Goal: Entertainment & Leisure: Consume media (video, audio)

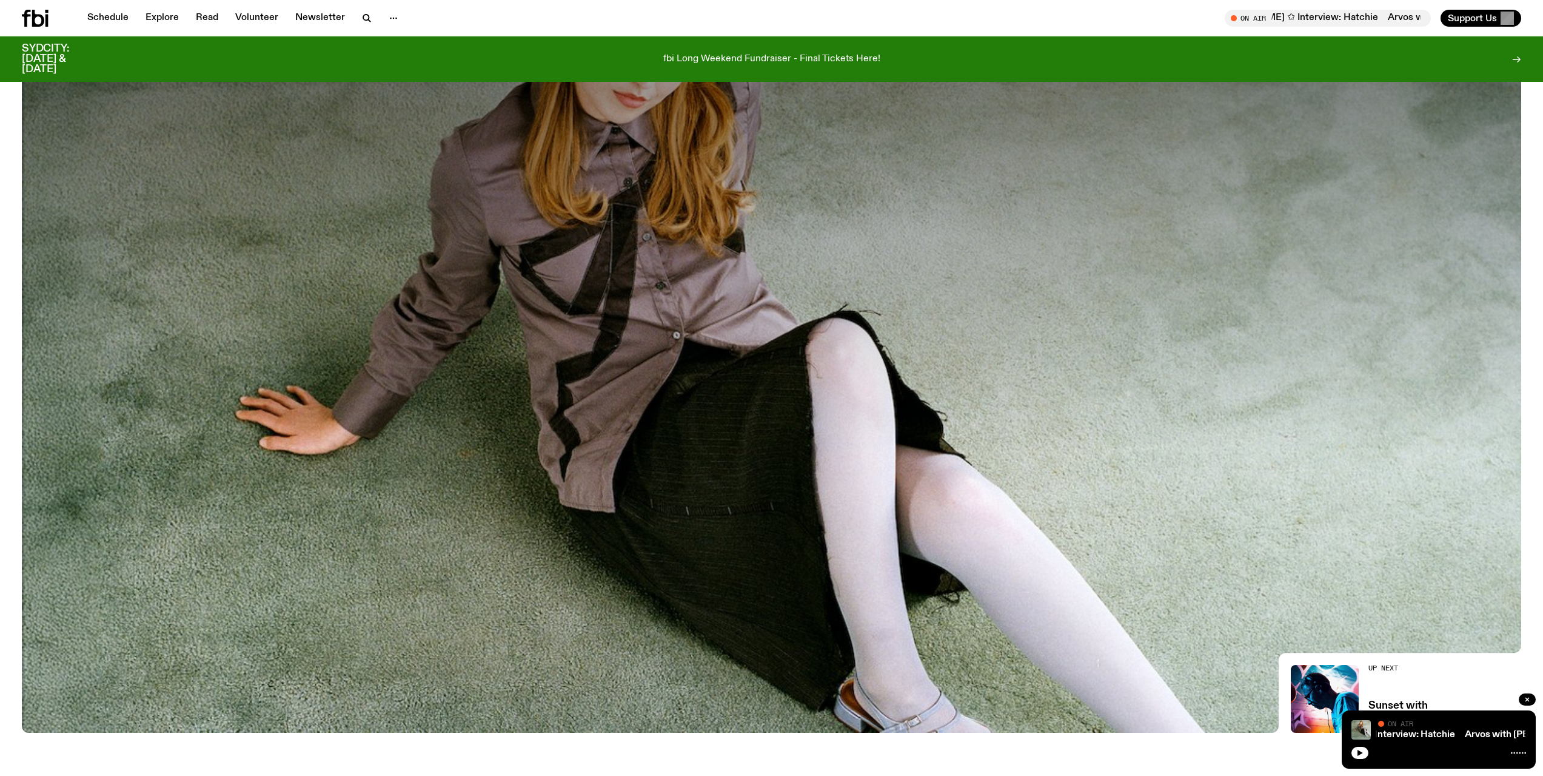
scroll to position [169, 0]
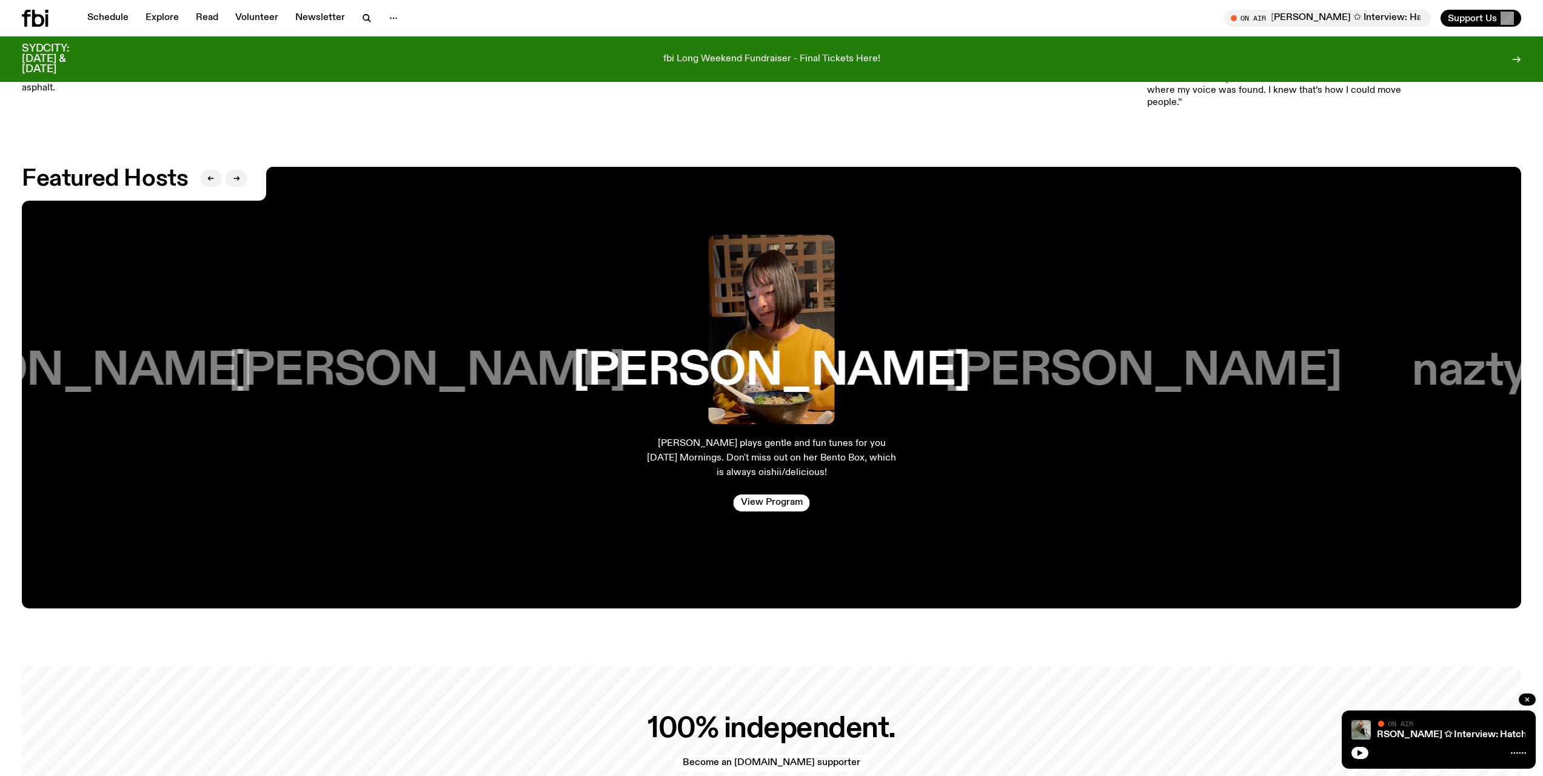
scroll to position [2335, 0]
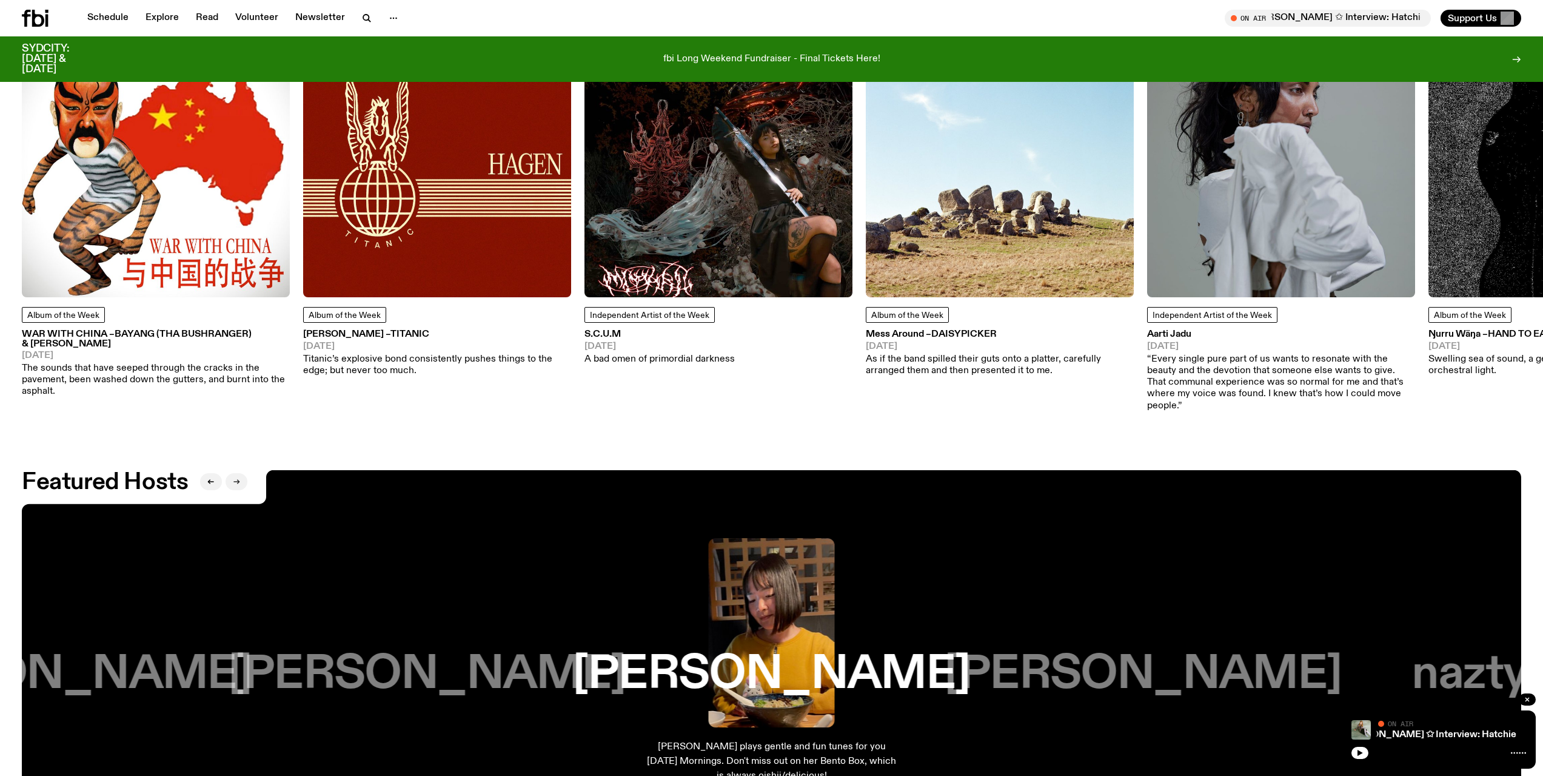
click at [238, 478] on icon "button" at bounding box center [236, 481] width 7 height 7
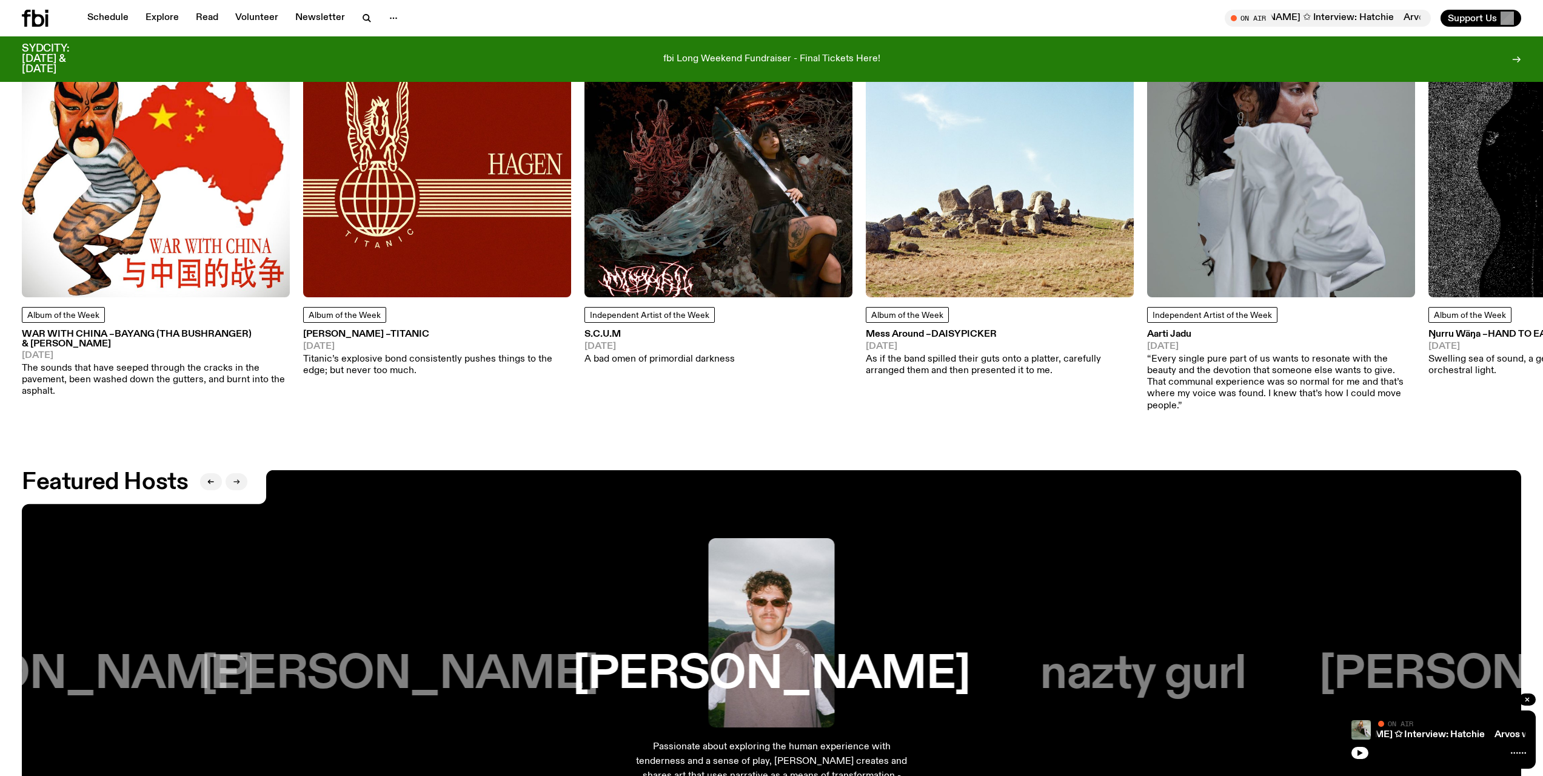
click at [238, 478] on icon "button" at bounding box center [236, 481] width 7 height 7
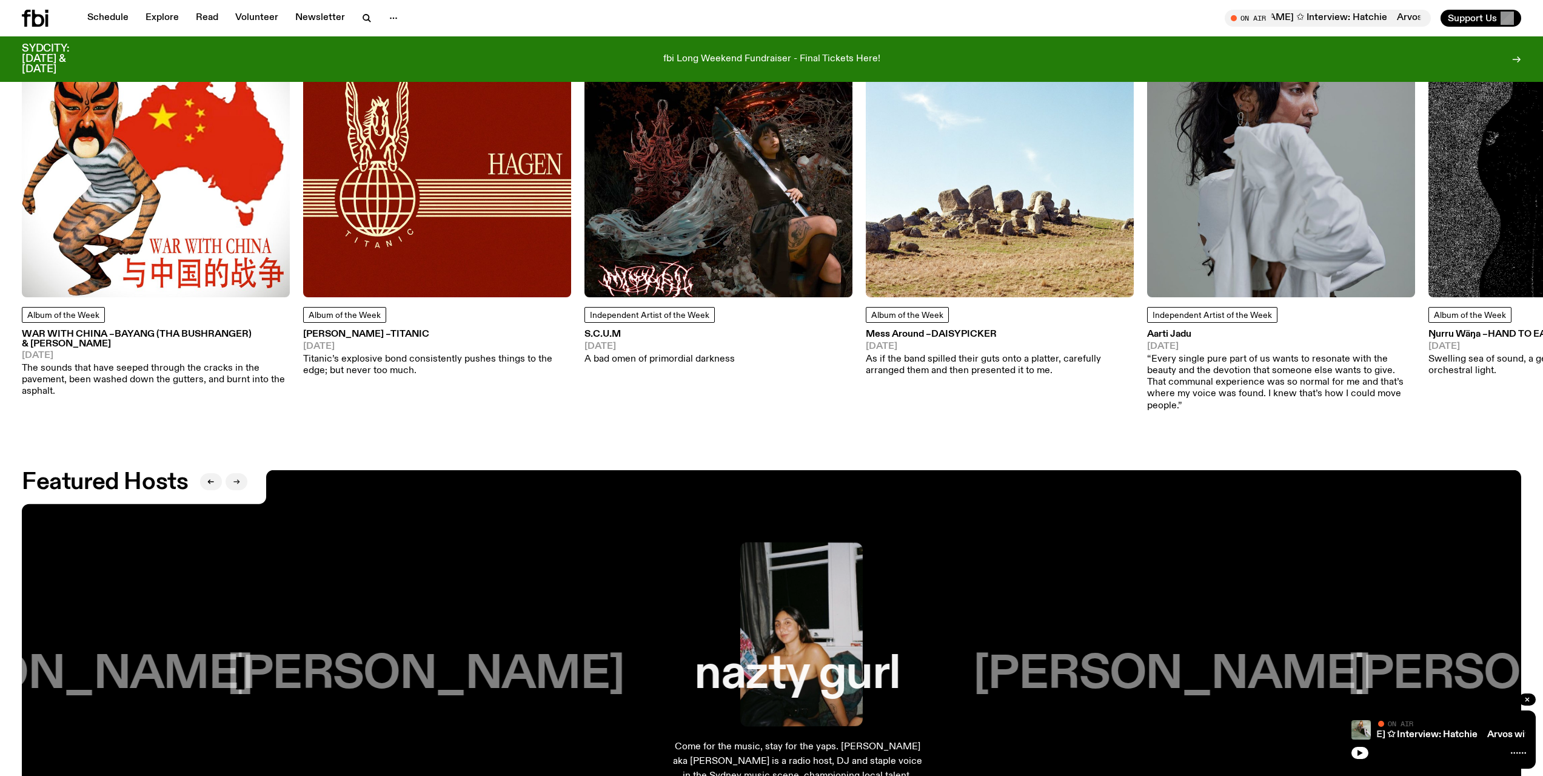
click at [238, 478] on icon "button" at bounding box center [236, 481] width 7 height 7
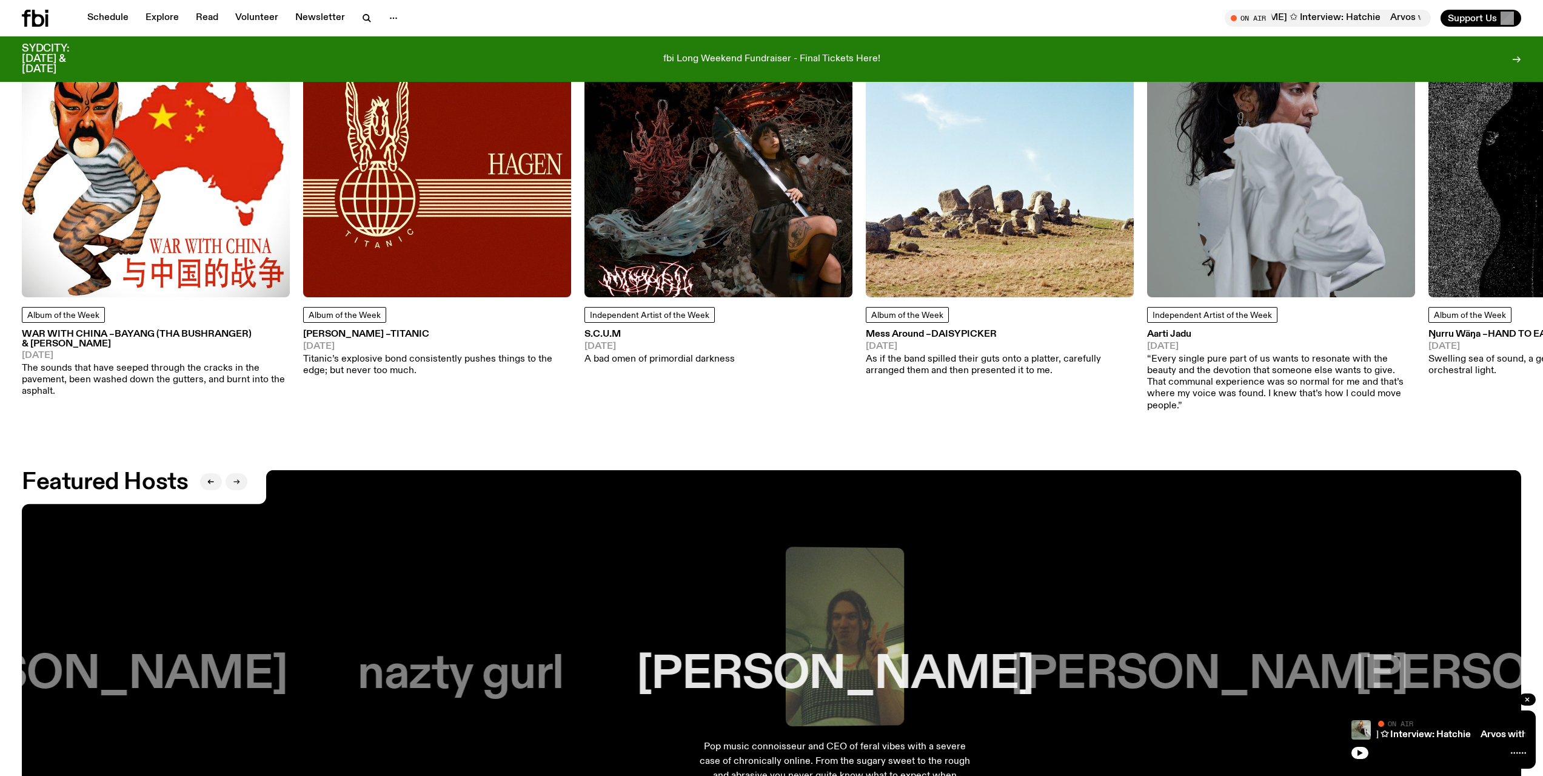
click at [238, 478] on icon "button" at bounding box center [236, 481] width 7 height 7
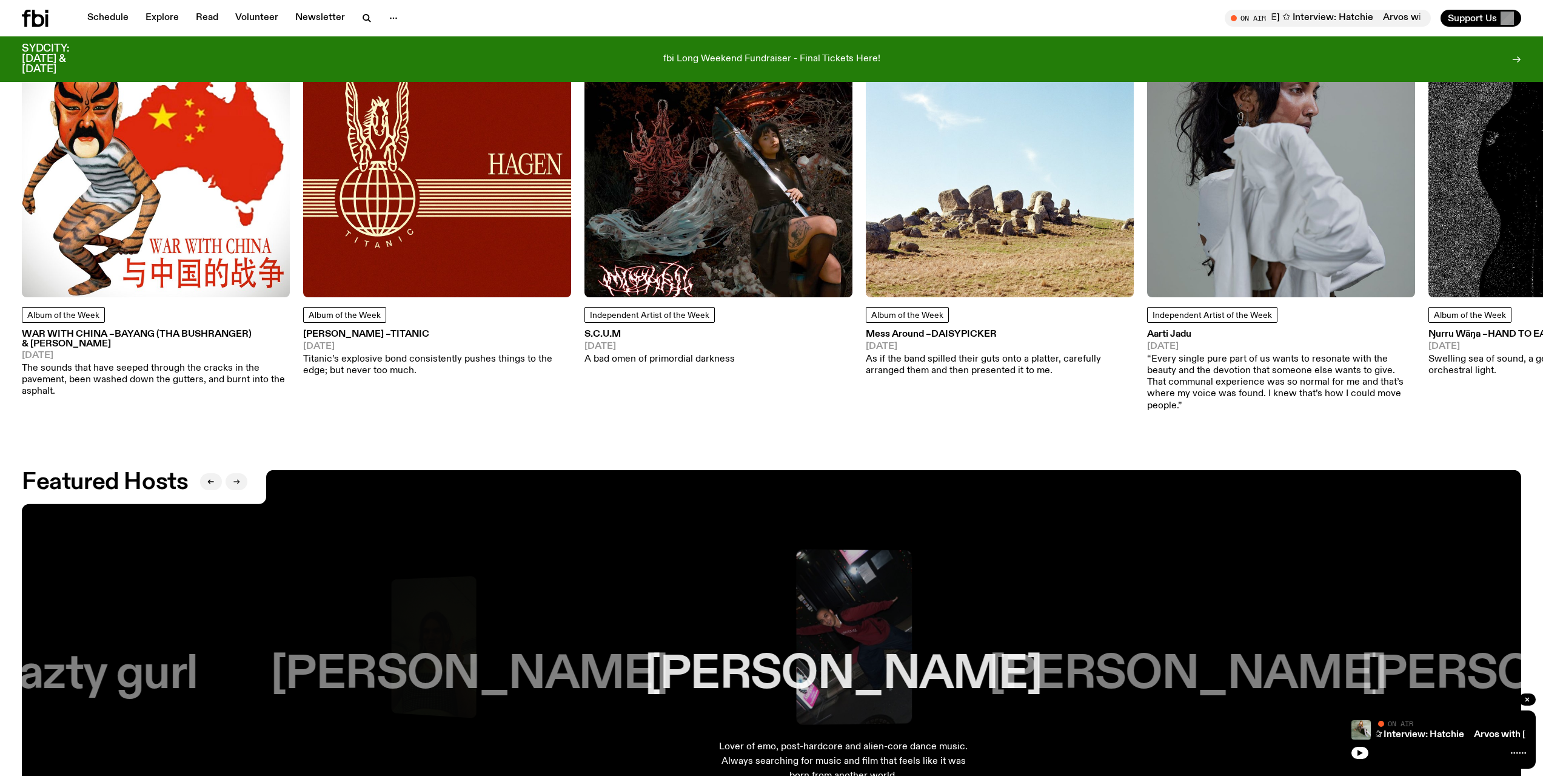
click at [238, 478] on icon "button" at bounding box center [236, 481] width 7 height 7
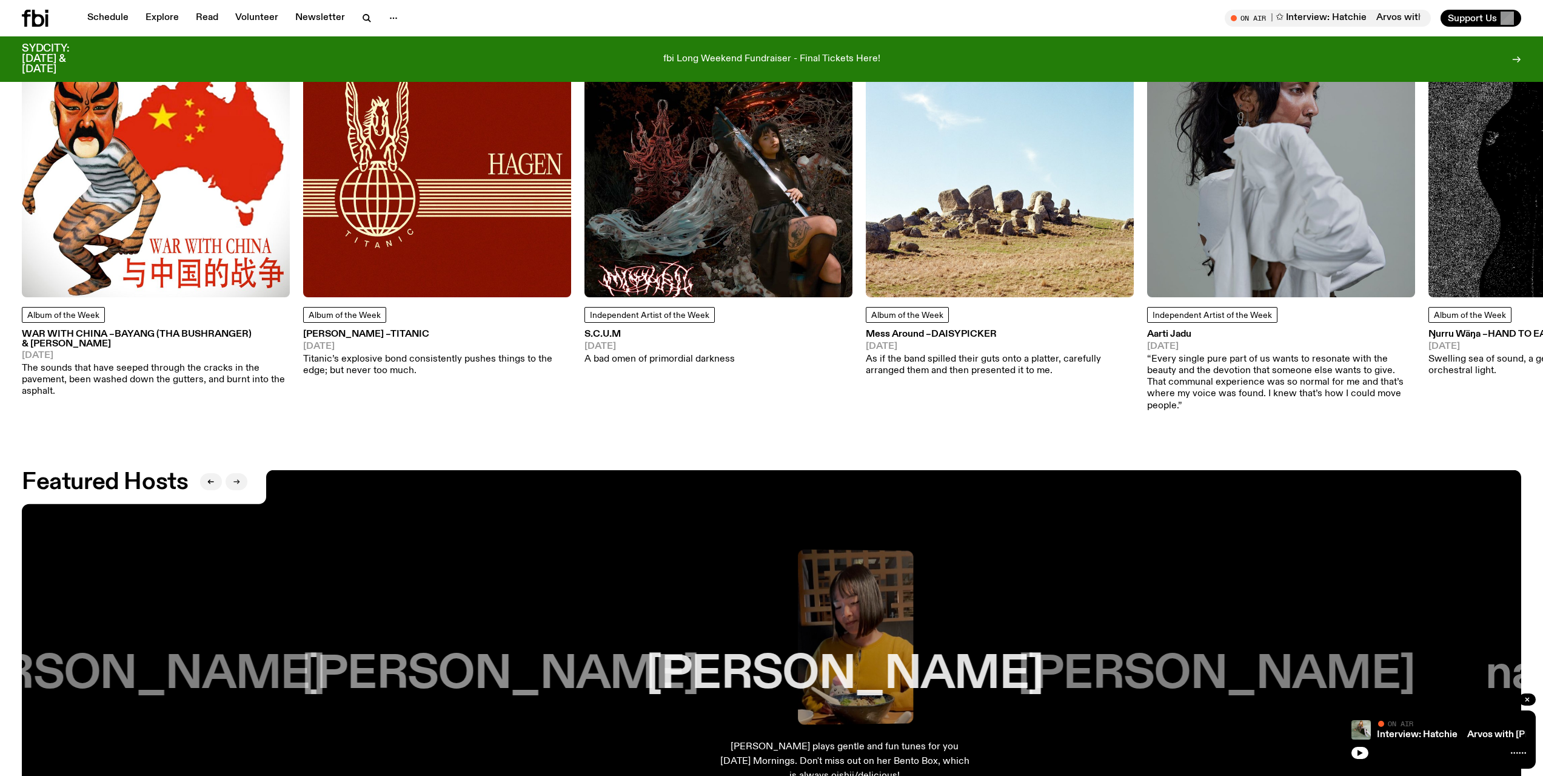
click at [238, 478] on icon "button" at bounding box center [236, 481] width 7 height 7
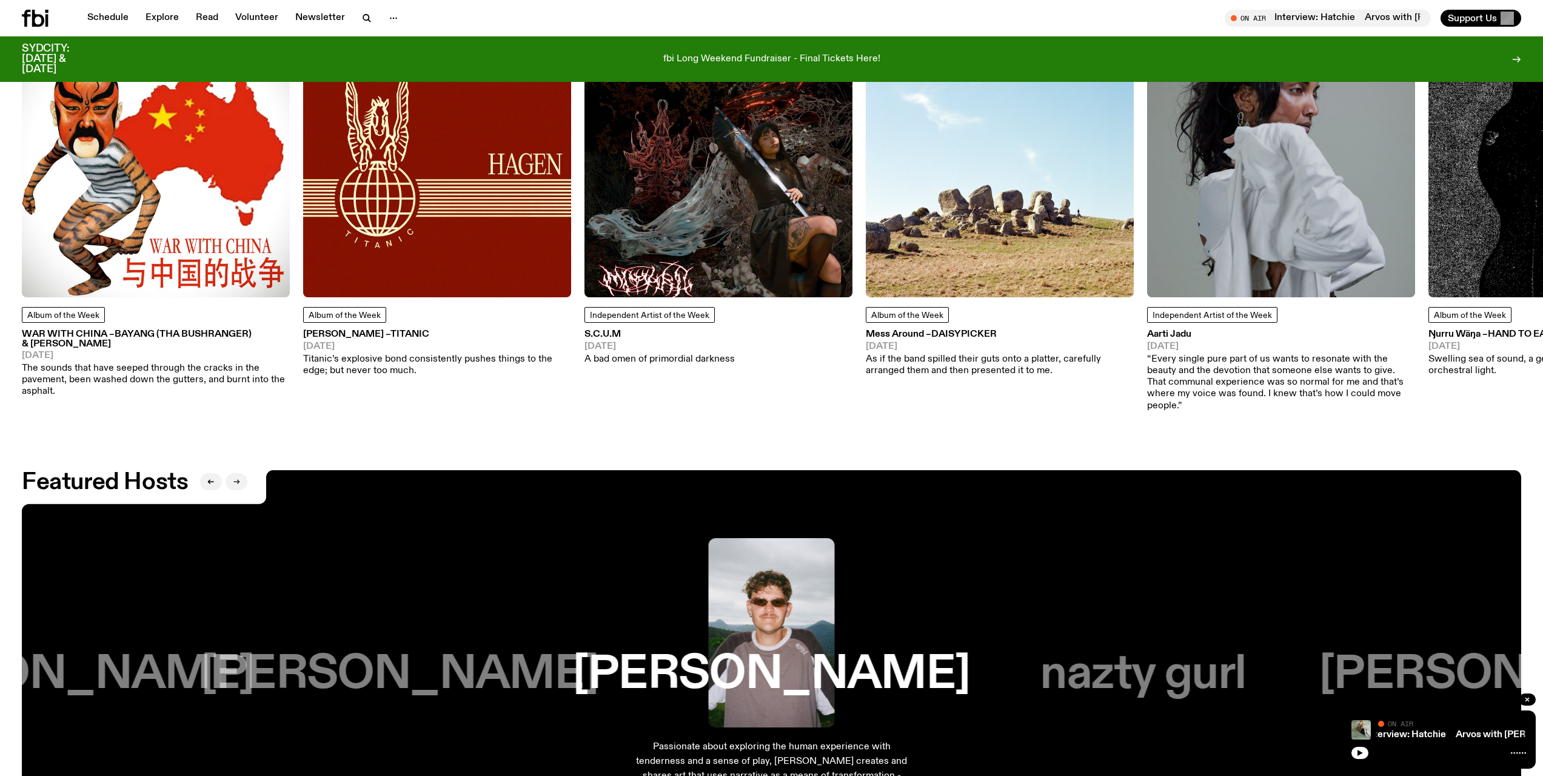
click at [238, 478] on icon "button" at bounding box center [236, 481] width 7 height 7
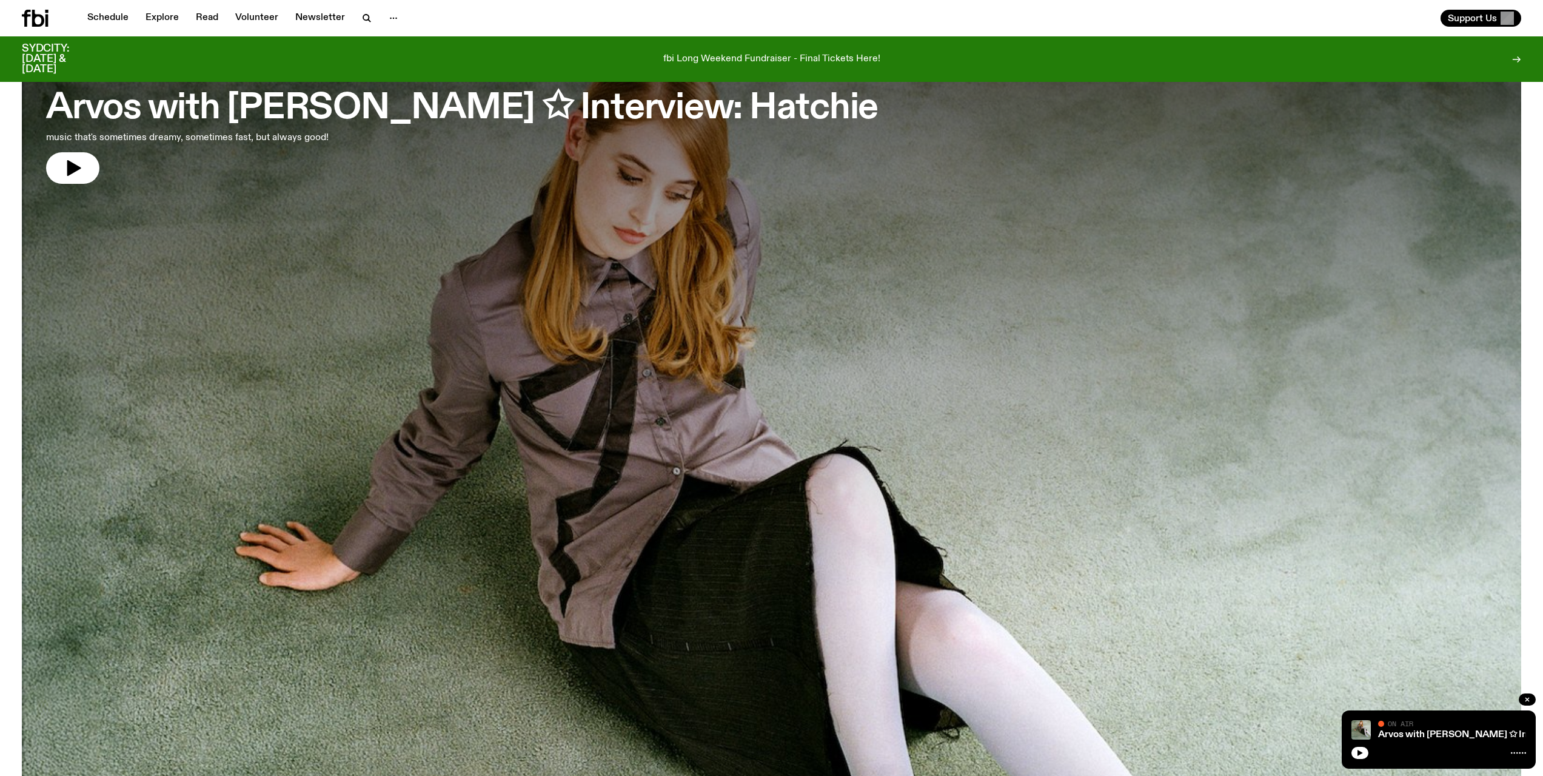
scroll to position [0, 0]
